Goal: Information Seeking & Learning: Learn about a topic

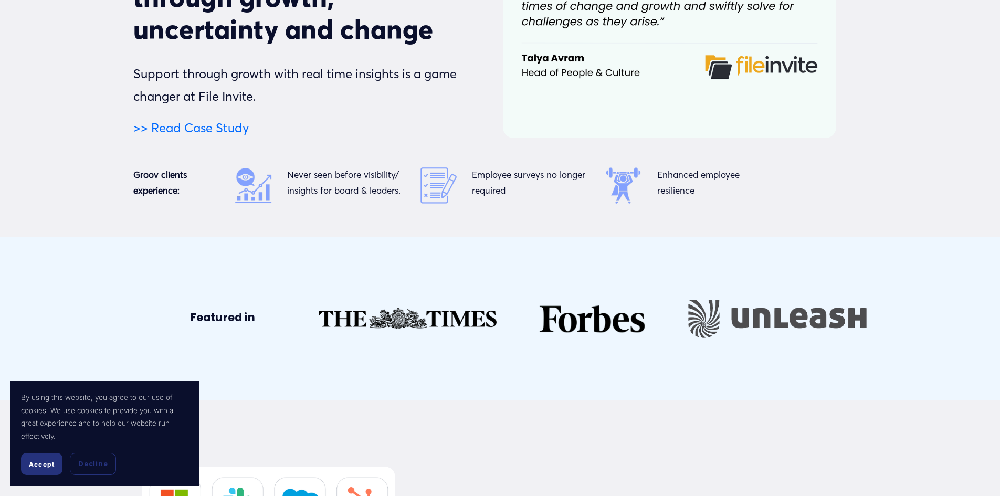
scroll to position [4510, 0]
click at [43, 463] on span "Accept" at bounding box center [42, 465] width 26 height 8
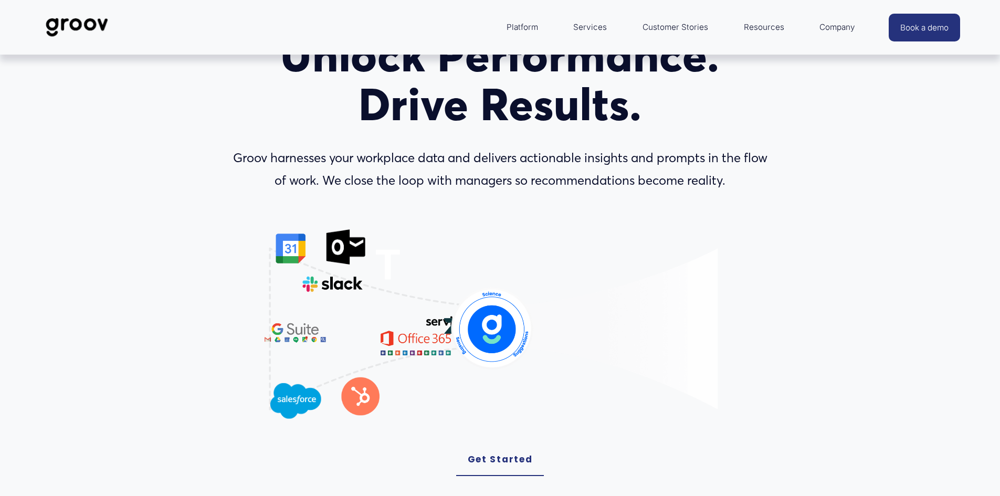
scroll to position [0, 0]
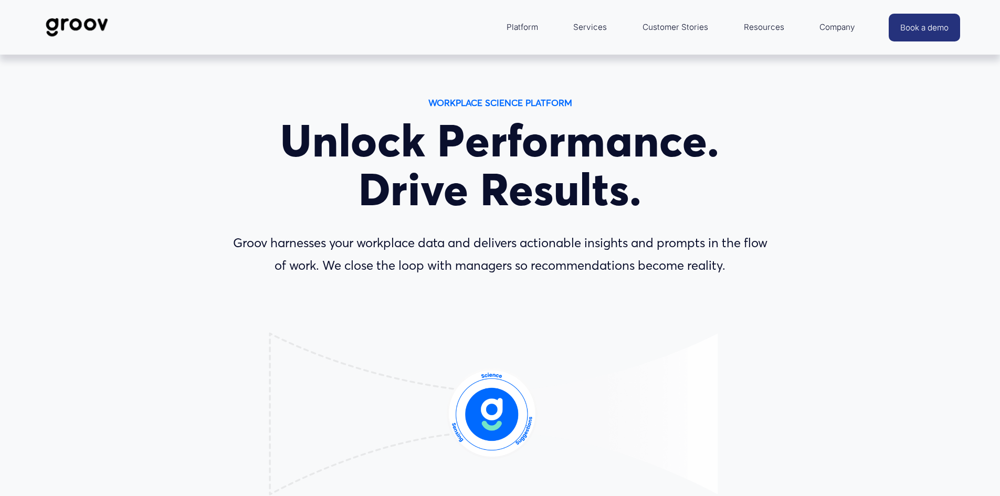
click at [597, 28] on link "Services" at bounding box center [590, 27] width 44 height 25
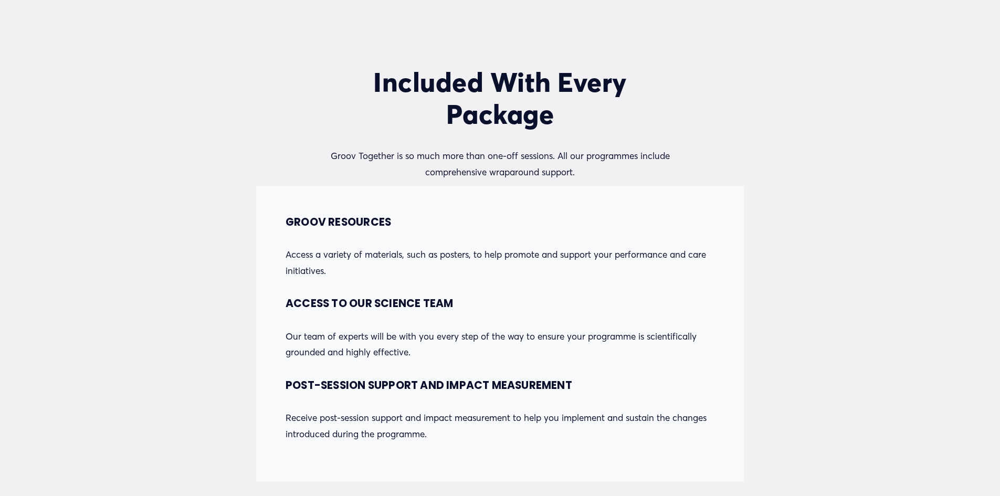
scroll to position [5274, 0]
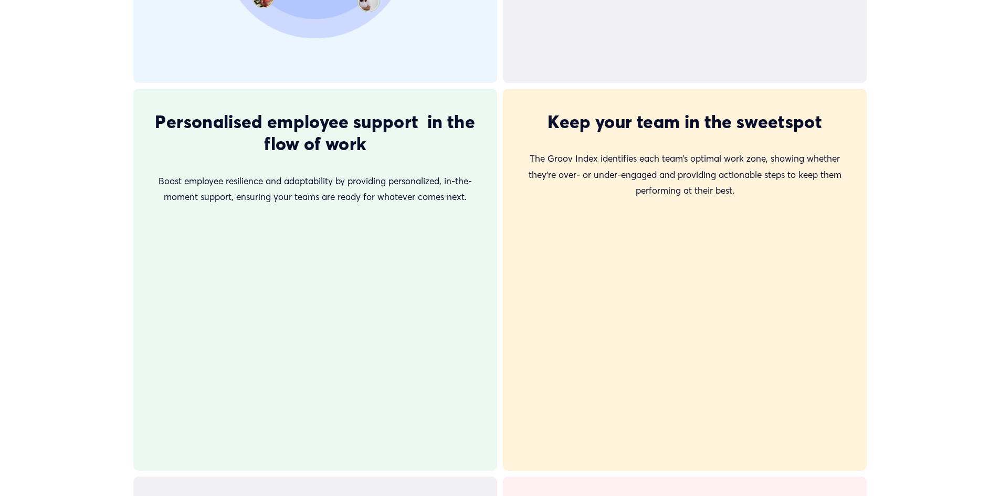
scroll to position [2594, 0]
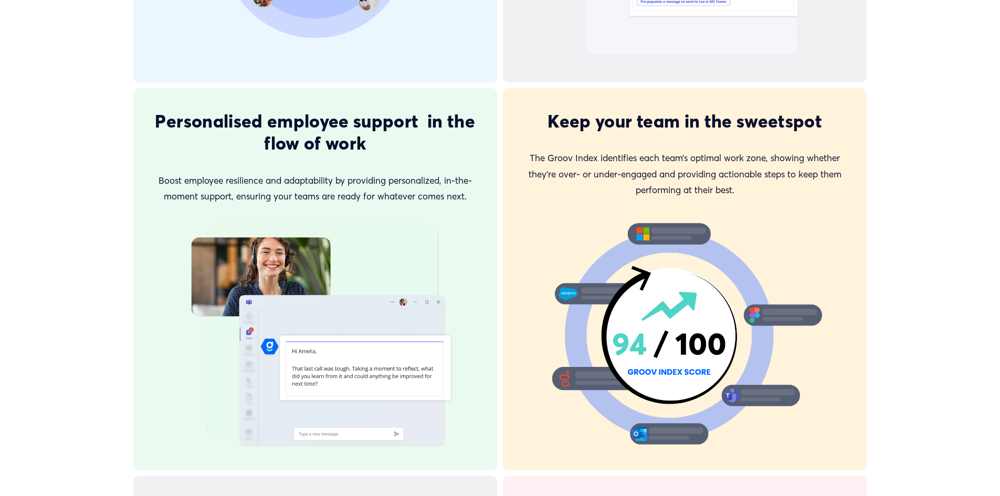
click at [695, 156] on span "The Groov Index identifies each team’s optimal work zone, showing whether they’…" at bounding box center [687, 173] width 316 height 43
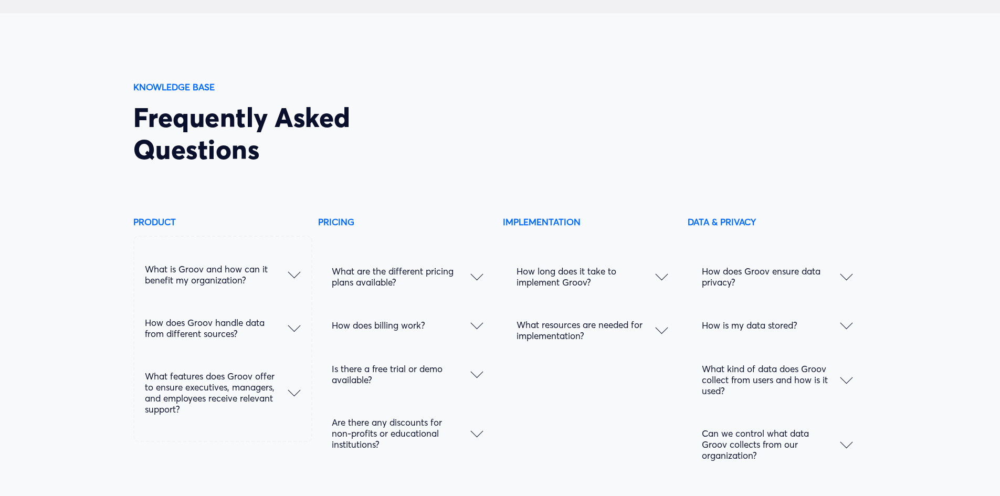
scroll to position [5282, 0]
click at [296, 278] on div at bounding box center [294, 272] width 13 height 13
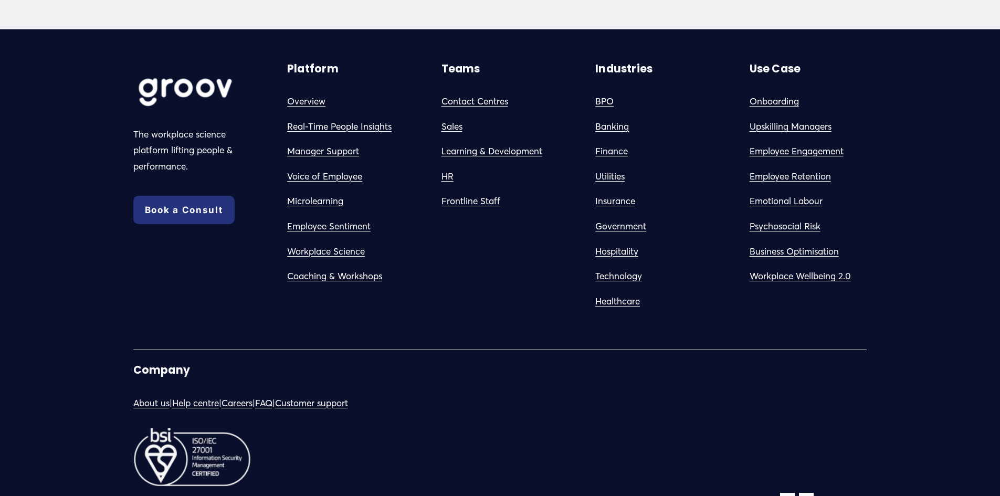
scroll to position [6133, 0]
click at [319, 234] on link "Employee Sentiment" at bounding box center [328, 226] width 83 height 16
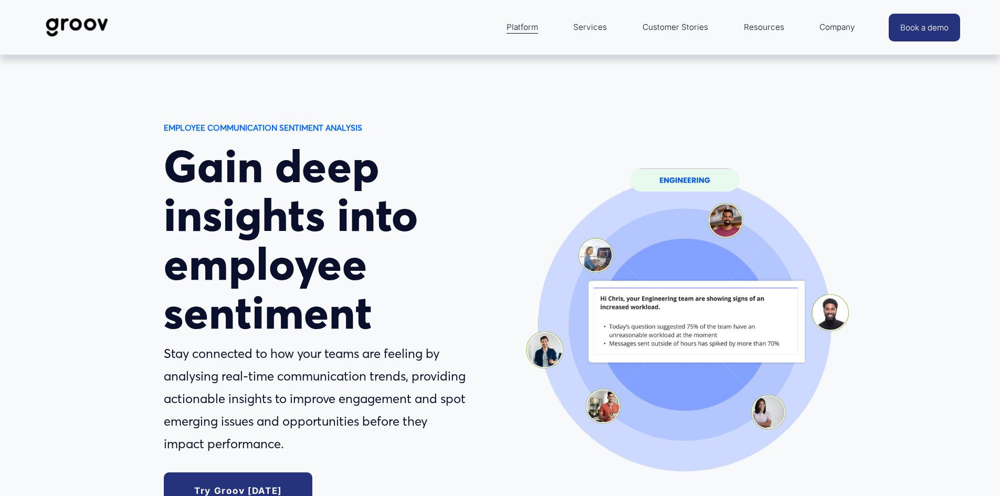
click at [590, 27] on link "Services" at bounding box center [590, 27] width 44 height 25
click at [590, 30] on link "Services" at bounding box center [590, 27] width 44 height 25
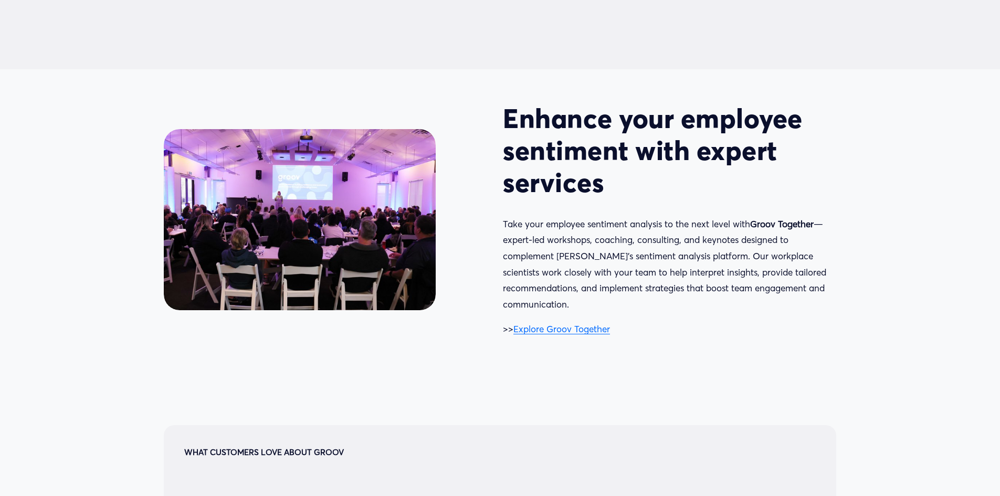
scroll to position [2187, 0]
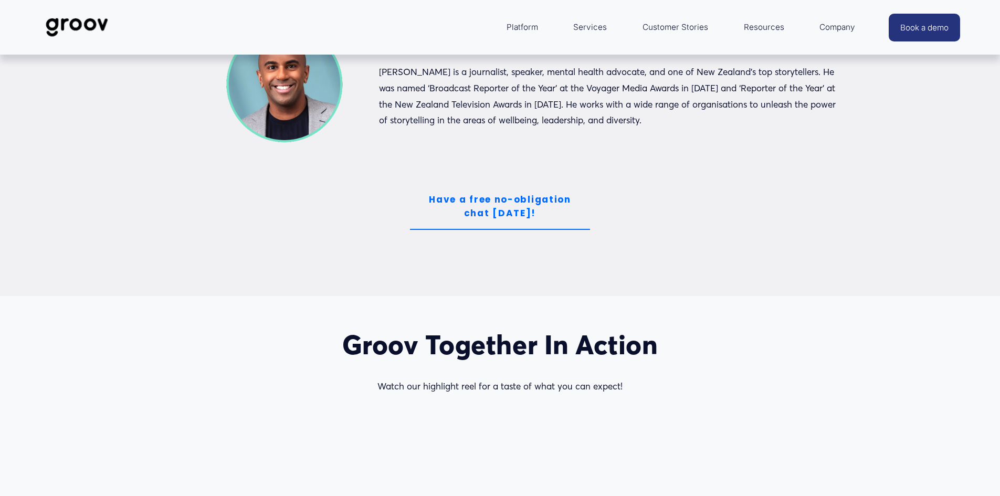
scroll to position [2866, 0]
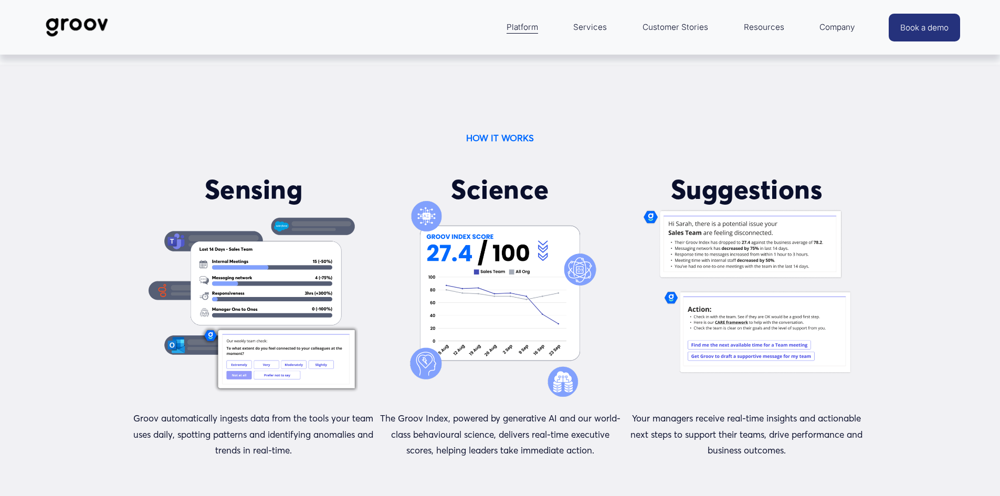
scroll to position [1664, 0]
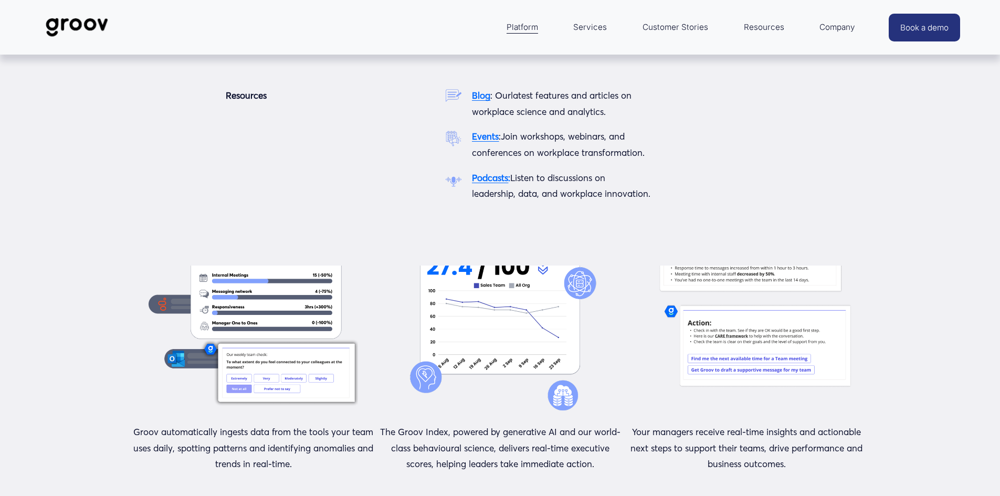
click at [760, 28] on span "Resources" at bounding box center [764, 27] width 40 height 15
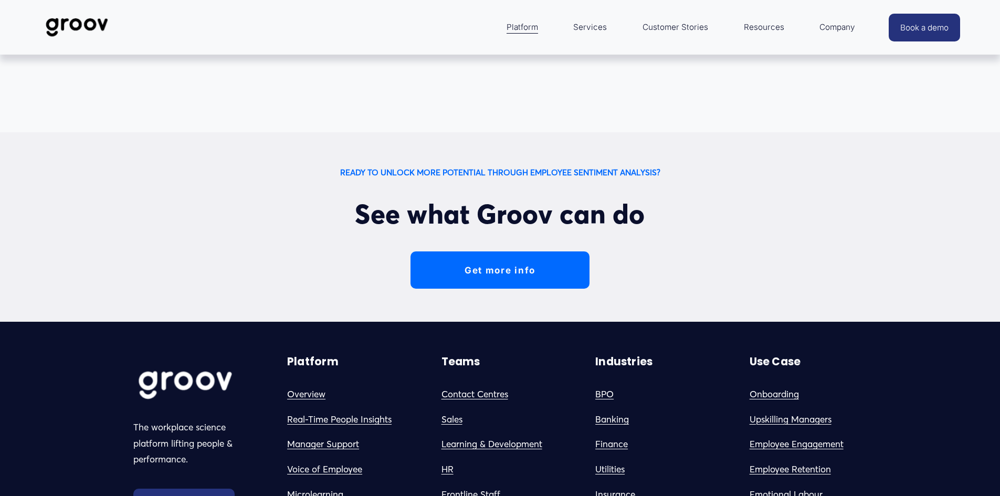
scroll to position [2934, 0]
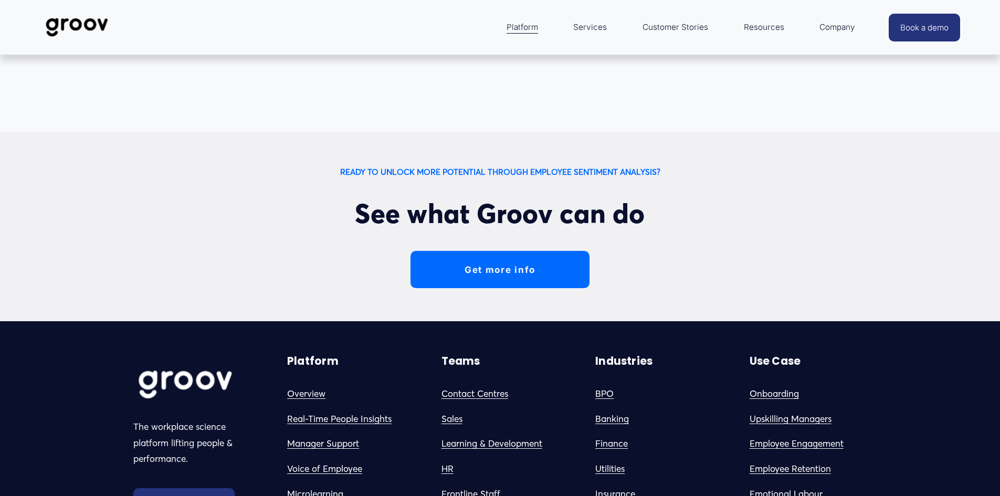
click at [498, 251] on link "Get more info" at bounding box center [500, 269] width 179 height 37
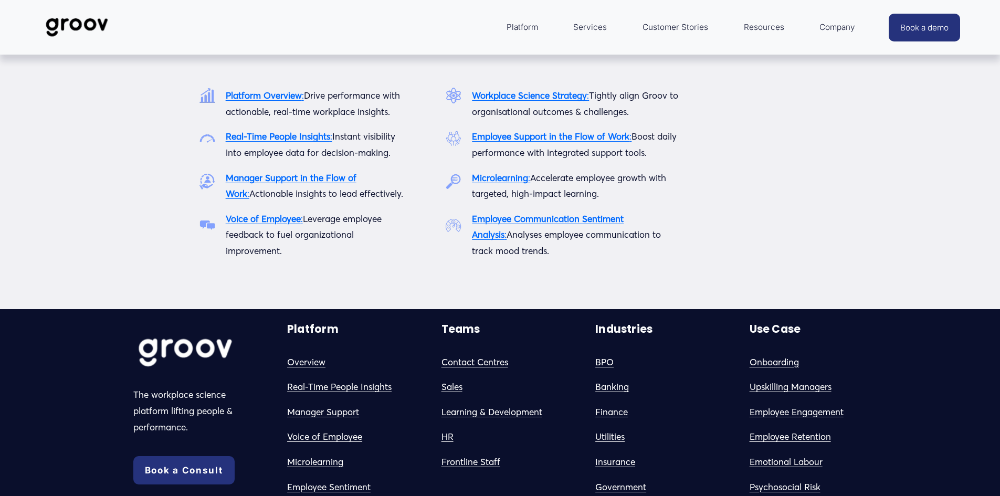
click at [521, 29] on span "Platform" at bounding box center [523, 27] width 32 height 15
click at [503, 134] on strong "Employee Support in the Flow of Work" at bounding box center [551, 136] width 158 height 11
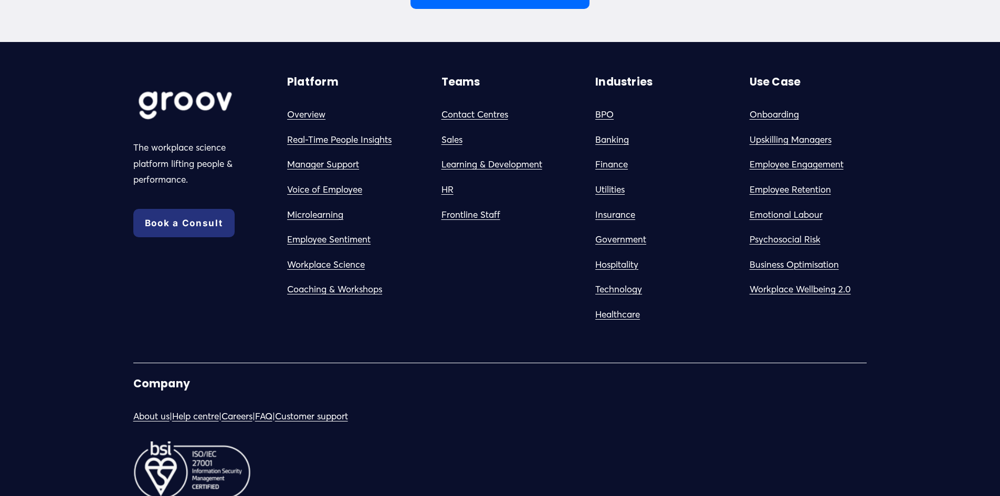
scroll to position [3139, 0]
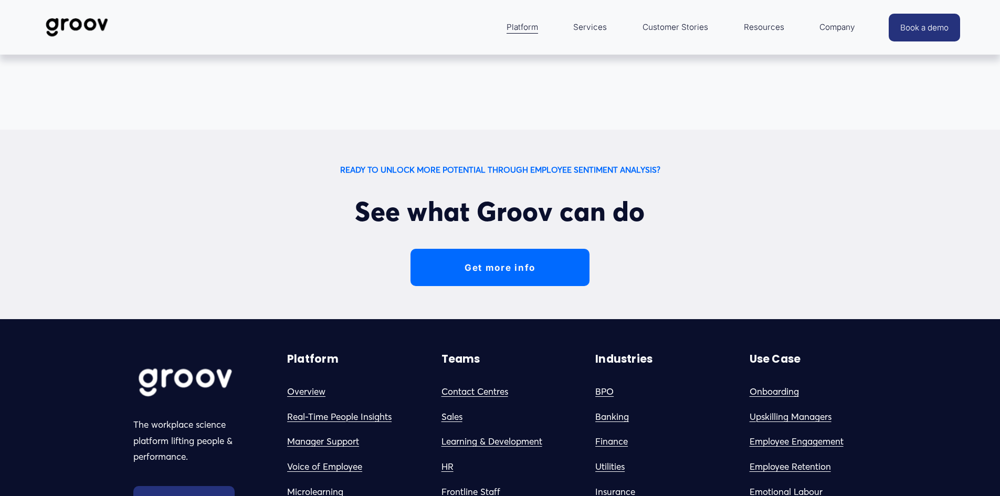
scroll to position [2934, 0]
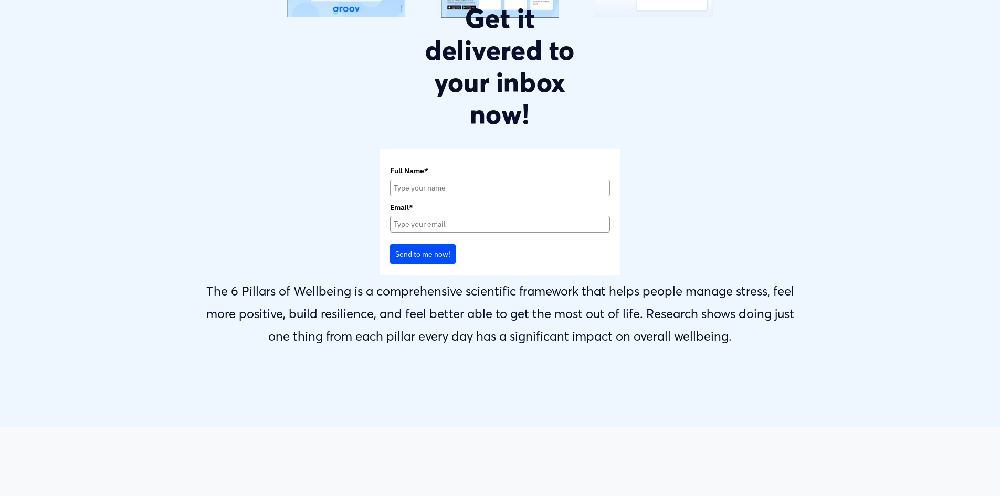
scroll to position [539, 0]
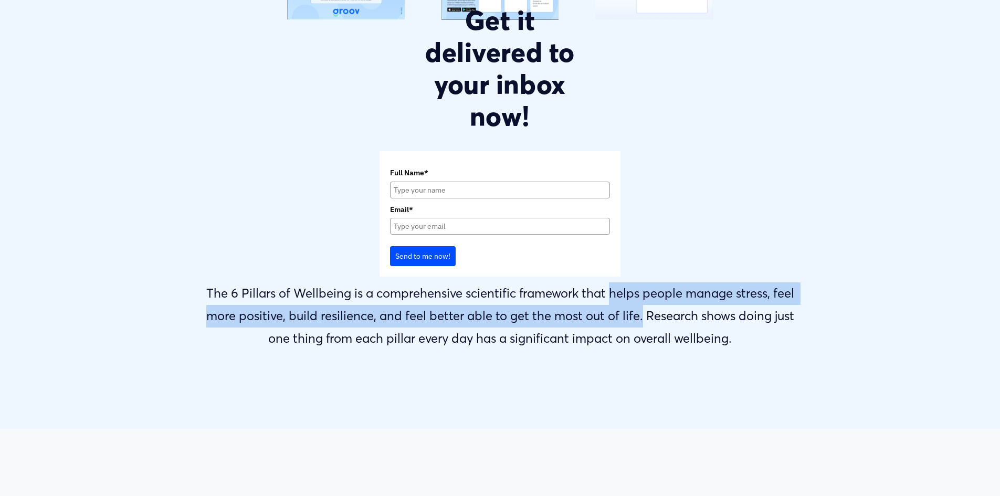
drag, startPoint x: 612, startPoint y: 293, endPoint x: 643, endPoint y: 310, distance: 36.0
click at [643, 310] on p "The 6 Pillars of Wellbeing is a comprehensive scientific framework that helps p…" at bounding box center [500, 317] width 611 height 68
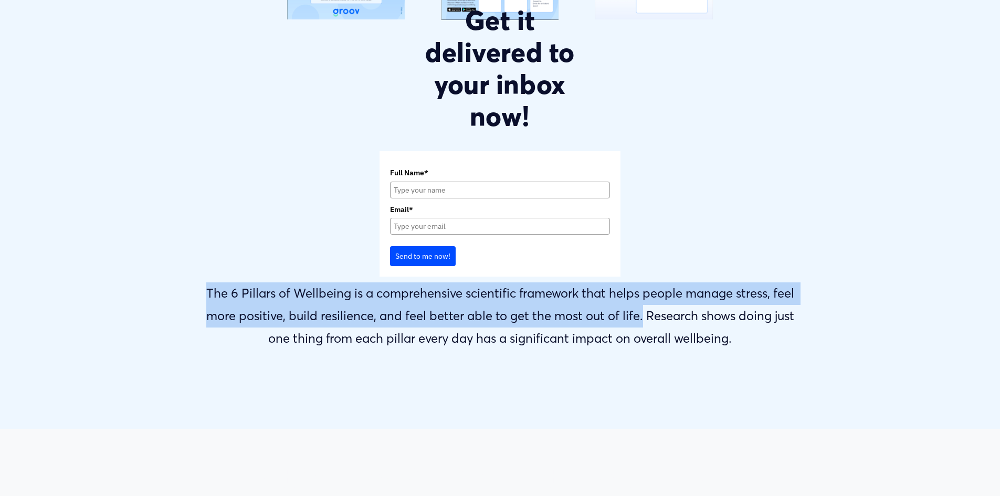
drag, startPoint x: 206, startPoint y: 293, endPoint x: 644, endPoint y: 316, distance: 438.5
click at [644, 316] on p "The 6 Pillars of Wellbeing is a comprehensive scientific framework that helps p…" at bounding box center [500, 317] width 611 height 68
copy p "The 6 Pillars of Wellbeing is a comprehensive scientific framework that helps p…"
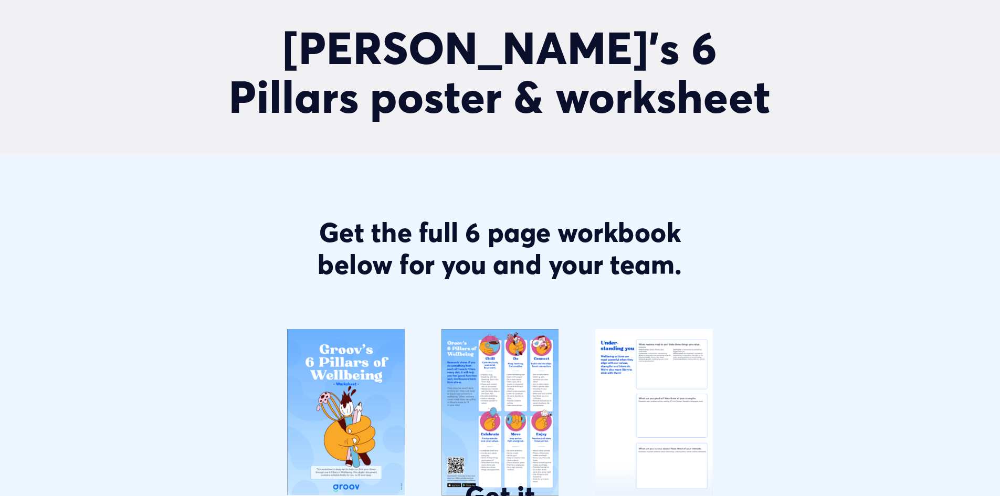
scroll to position [0, 0]
